Goal: Task Accomplishment & Management: Complete application form

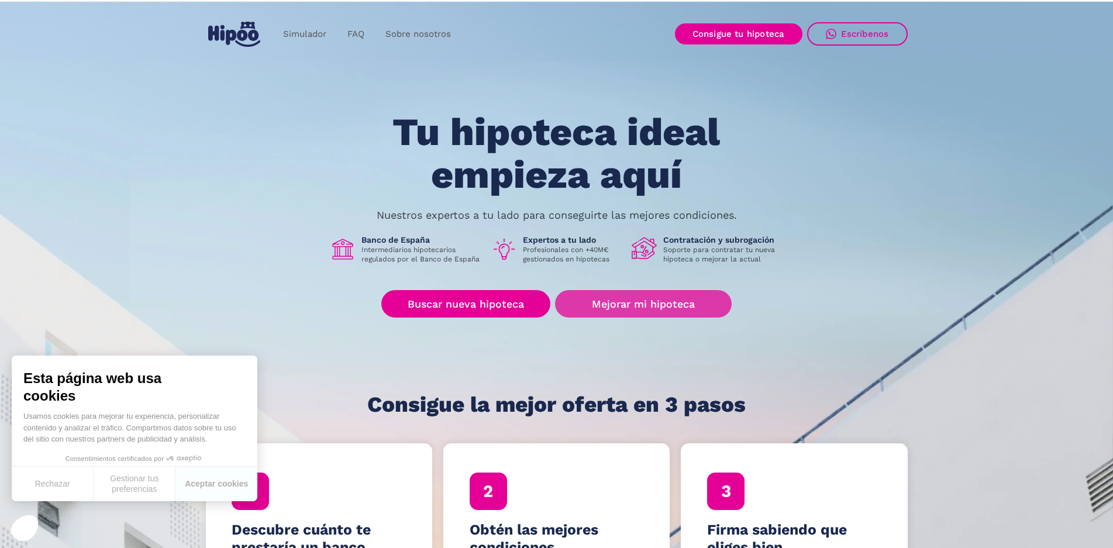
click at [639, 297] on link "Mejorar mi hipoteca" at bounding box center [643, 303] width 176 height 27
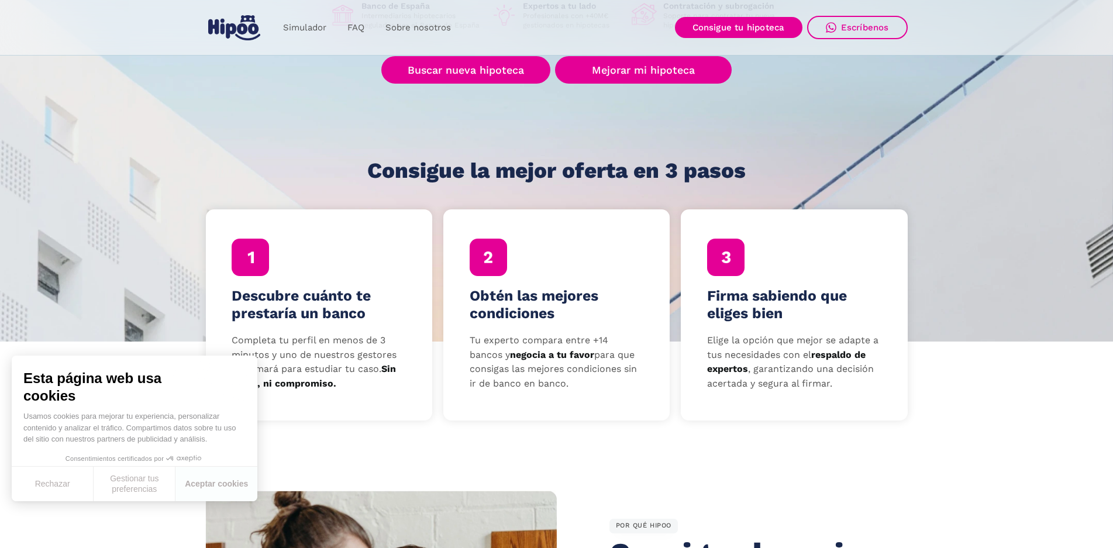
scroll to position [58, 0]
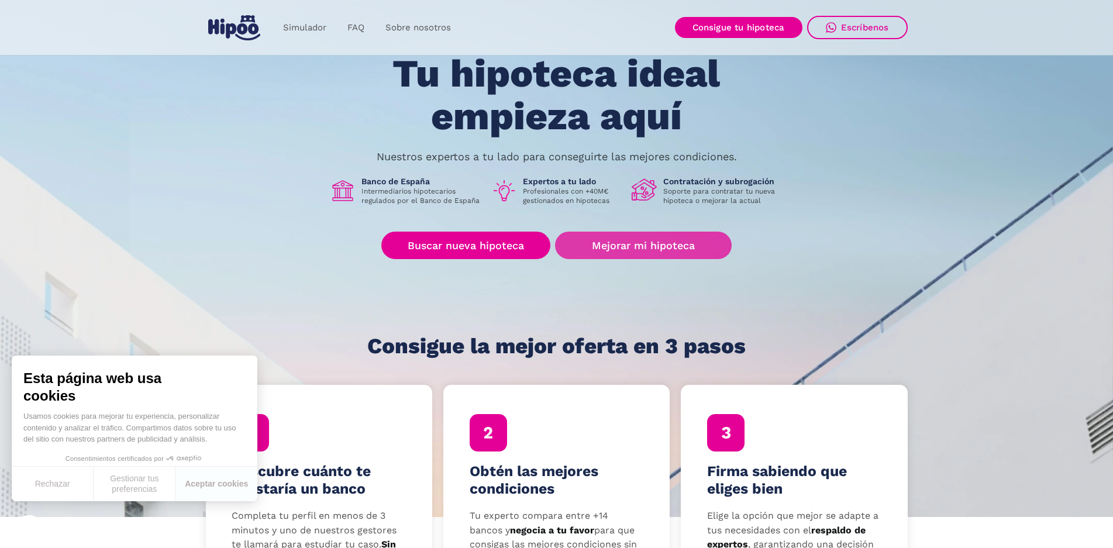
click at [613, 247] on link "Mejorar mi hipoteca" at bounding box center [643, 245] width 176 height 27
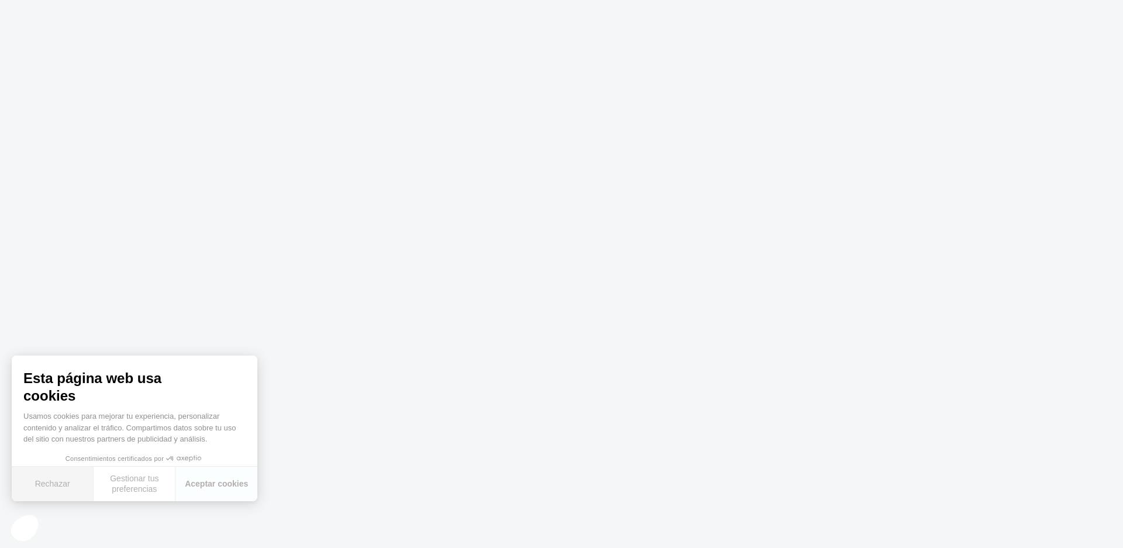
click at [80, 487] on button "Rechazar" at bounding box center [53, 484] width 82 height 35
